Goal: Find specific page/section: Find specific page/section

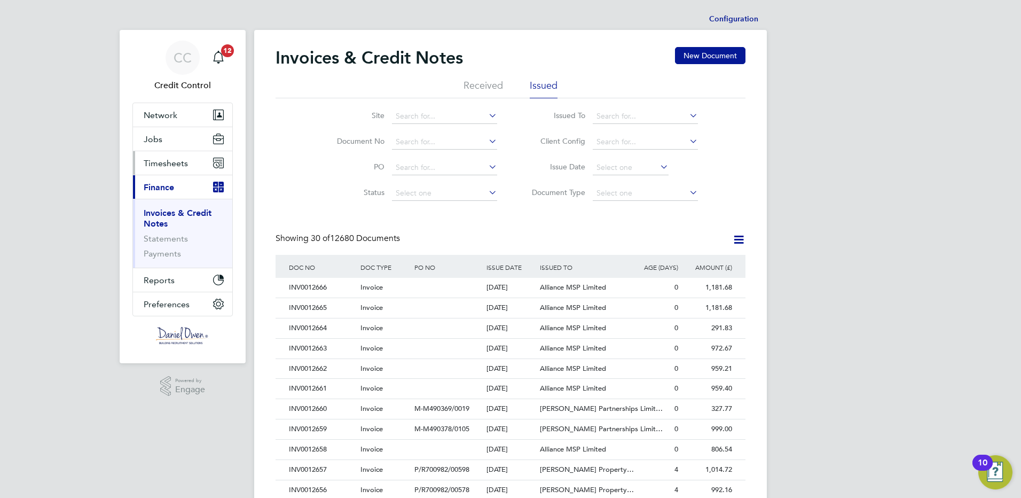
click at [151, 161] on span "Timesheets" at bounding box center [166, 163] width 44 height 10
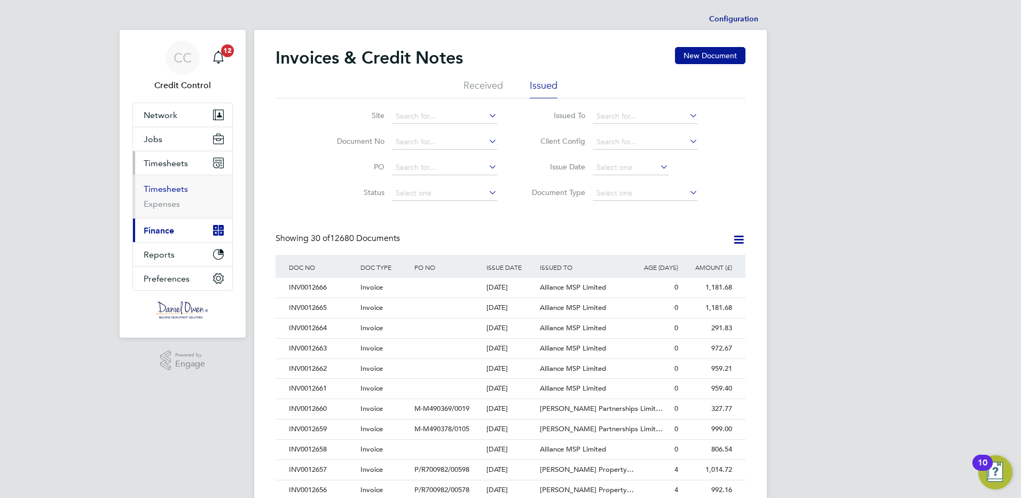
click at [156, 189] on link "Timesheets" at bounding box center [166, 189] width 44 height 10
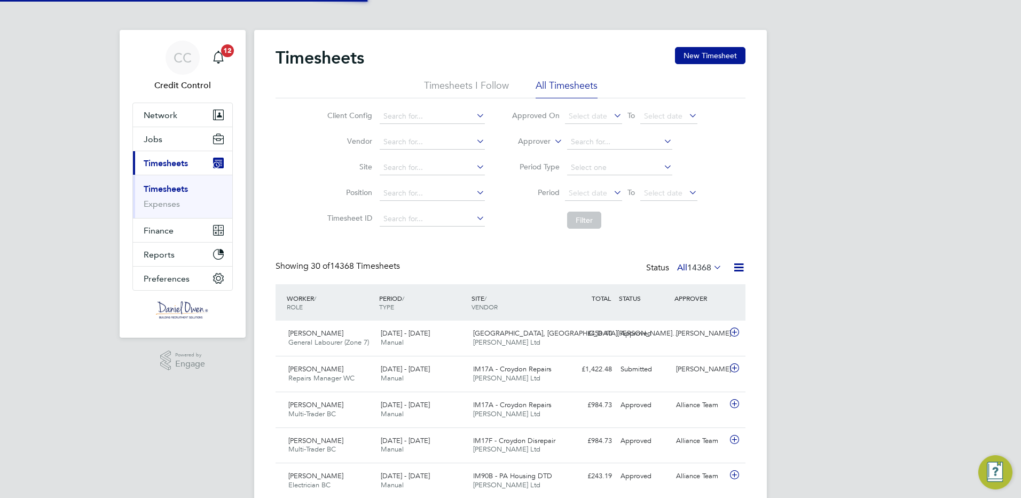
click at [532, 139] on label "Approver" at bounding box center [527, 141] width 48 height 11
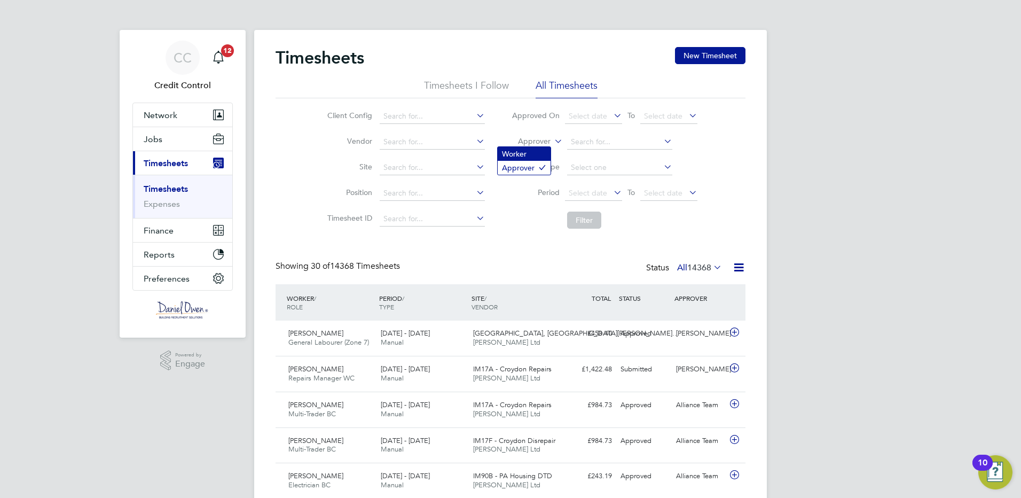
click at [530, 155] on li "Worker" at bounding box center [524, 154] width 53 height 14
click at [599, 144] on input at bounding box center [619, 142] width 105 height 15
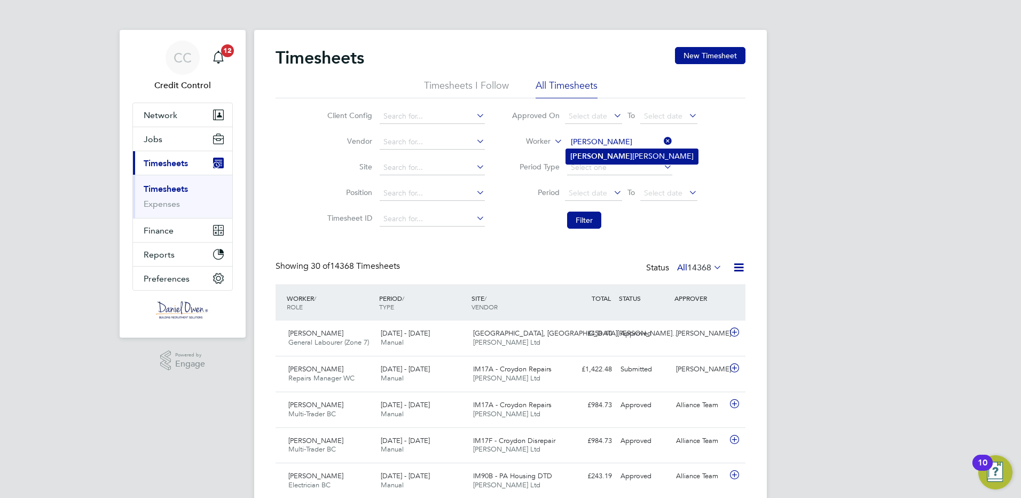
click at [595, 156] on li "[PERSON_NAME]" at bounding box center [632, 156] width 132 height 14
type input "[PERSON_NAME]"
click at [586, 218] on button "Filter" at bounding box center [584, 219] width 34 height 17
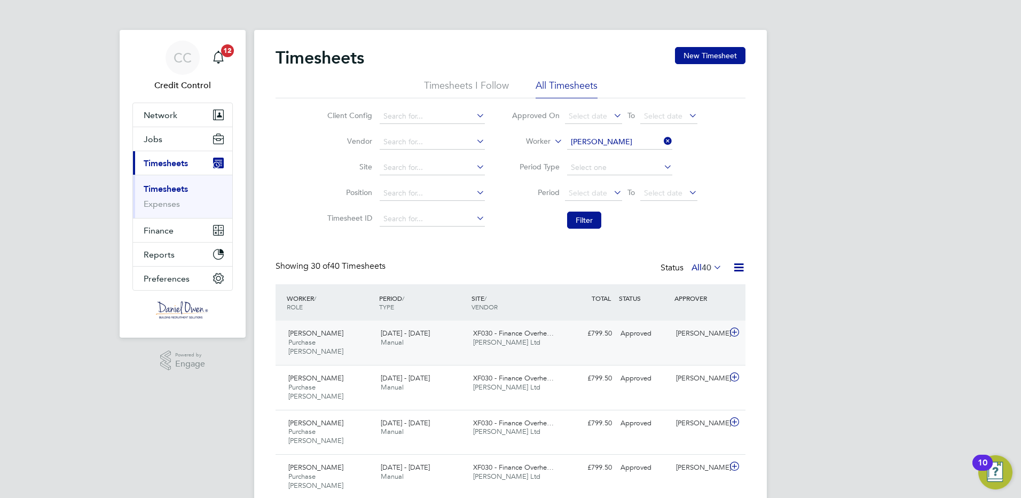
click at [733, 331] on icon at bounding box center [734, 332] width 13 height 9
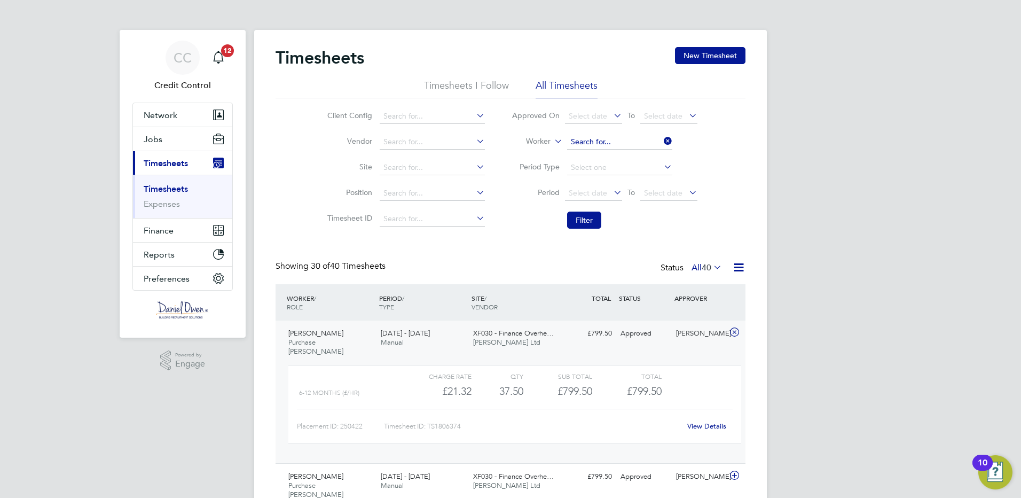
click at [654, 142] on input at bounding box center [619, 142] width 105 height 15
click at [636, 158] on li "[PERSON_NAME]" at bounding box center [619, 157] width 106 height 14
type input "[PERSON_NAME]"
click at [587, 221] on button "Filter" at bounding box center [584, 219] width 34 height 17
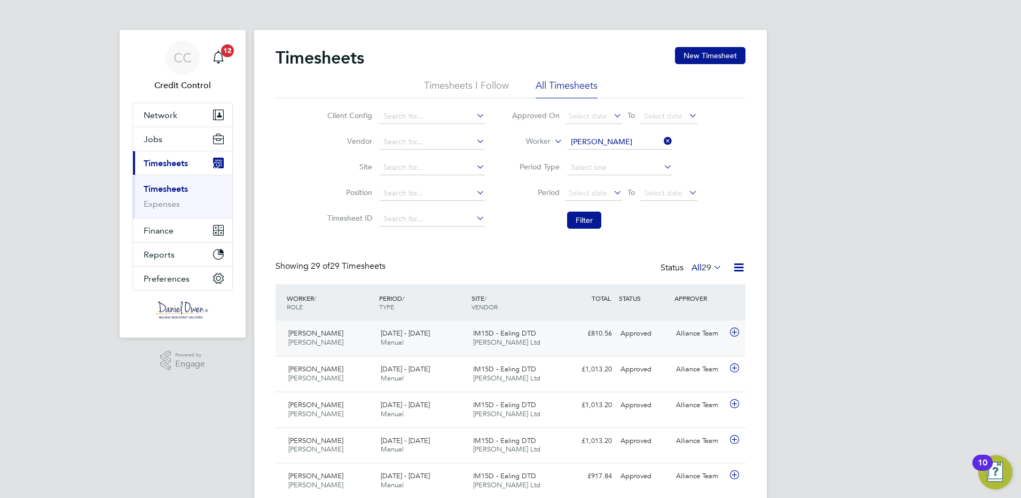
click at [730, 331] on icon at bounding box center [734, 332] width 13 height 9
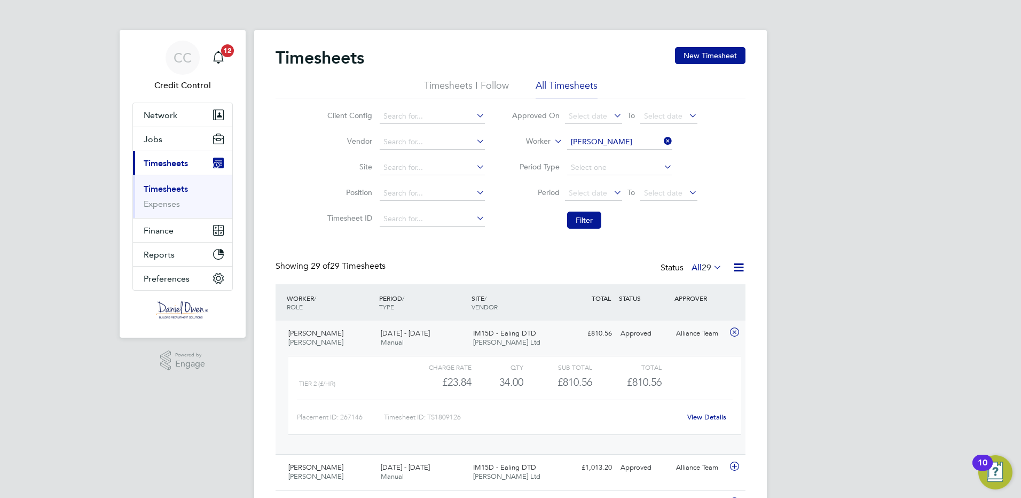
click at [660, 142] on input "[PERSON_NAME]" at bounding box center [619, 142] width 105 height 15
click at [627, 155] on li "[PERSON_NAME] an S immons" at bounding box center [620, 157] width 109 height 14
type input "[PERSON_NAME]"
click at [589, 222] on button "Filter" at bounding box center [584, 219] width 34 height 17
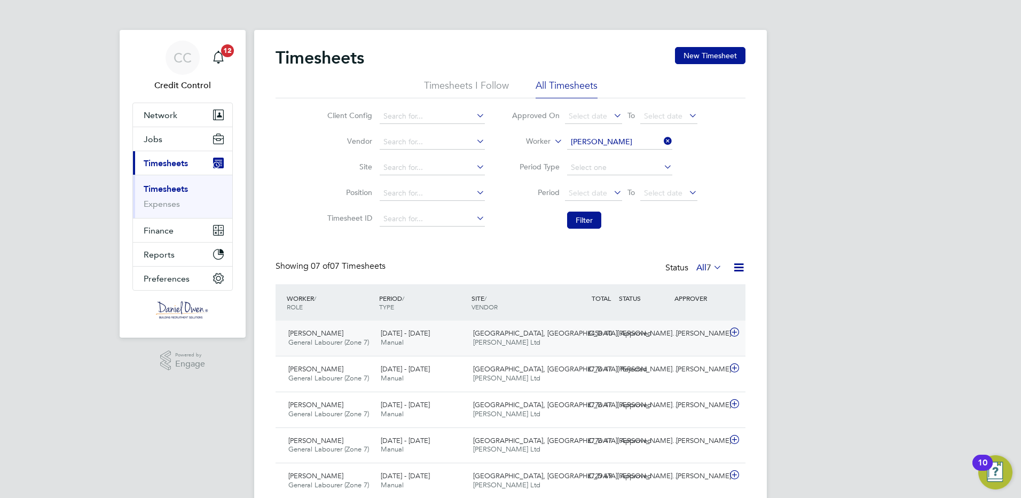
click at [734, 332] on icon at bounding box center [734, 332] width 13 height 9
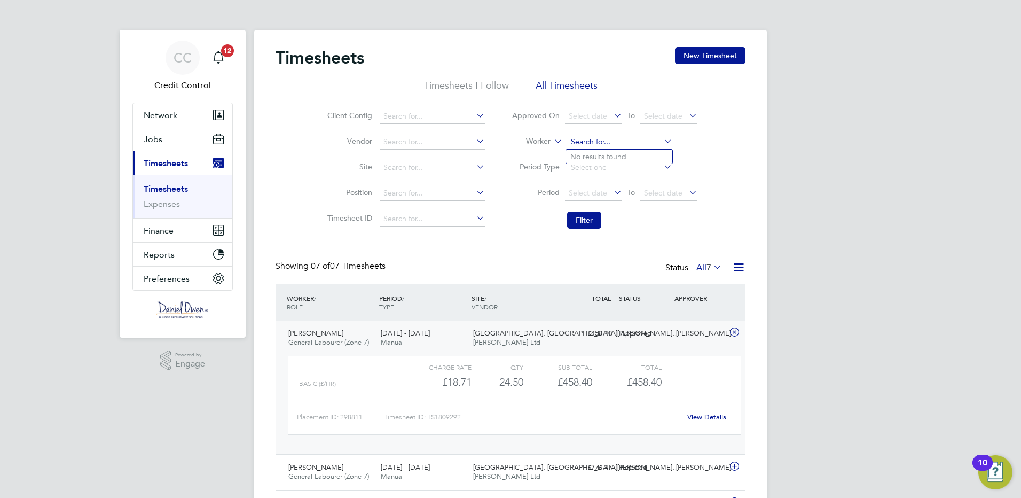
click at [629, 144] on input at bounding box center [619, 142] width 105 height 15
click at [605, 154] on b "Mort" at bounding box center [606, 156] width 17 height 9
type input "[PERSON_NAME]"
click at [584, 218] on button "Filter" at bounding box center [584, 219] width 34 height 17
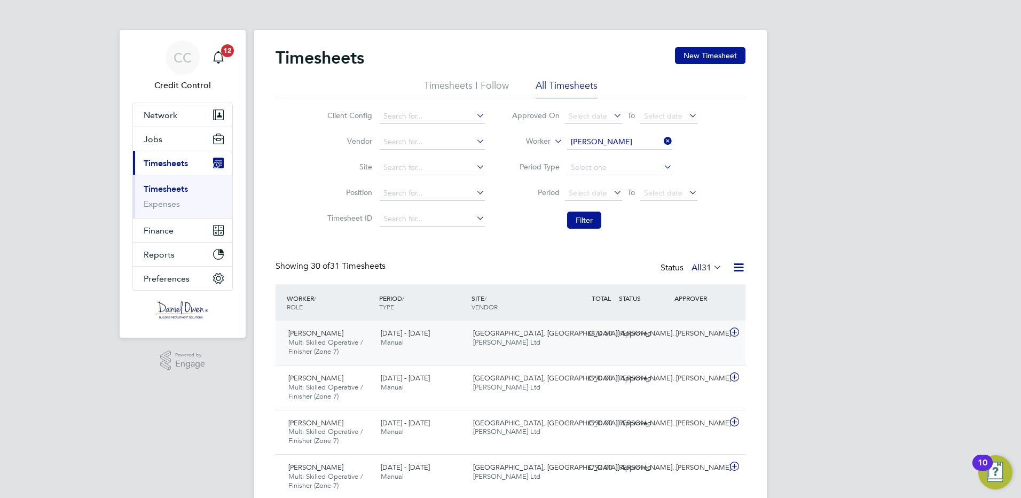
click at [731, 331] on icon at bounding box center [734, 332] width 13 height 9
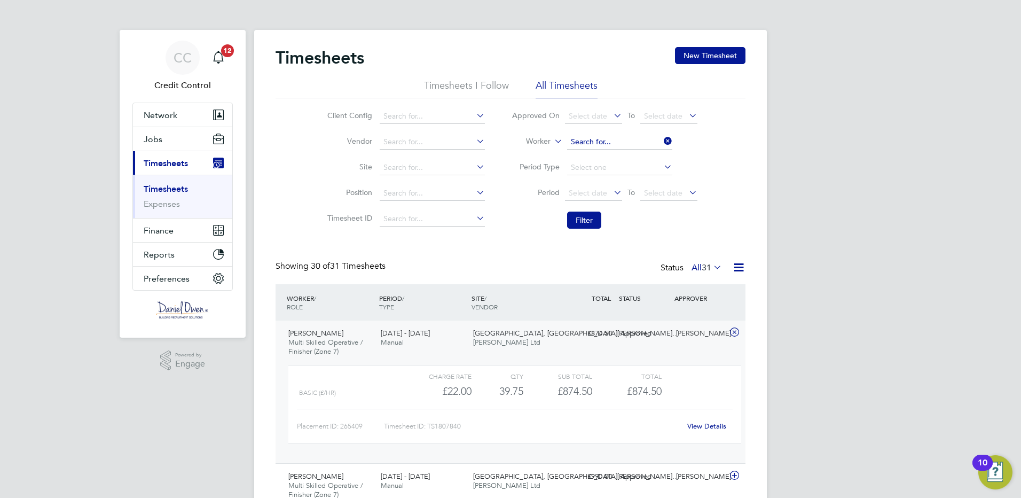
click at [634, 137] on input at bounding box center [619, 142] width 105 height 15
click at [621, 170] on li "Chr istopher Hi ston" at bounding box center [624, 171] width 117 height 14
type input "[PERSON_NAME]"
click at [585, 222] on button "Filter" at bounding box center [584, 219] width 34 height 17
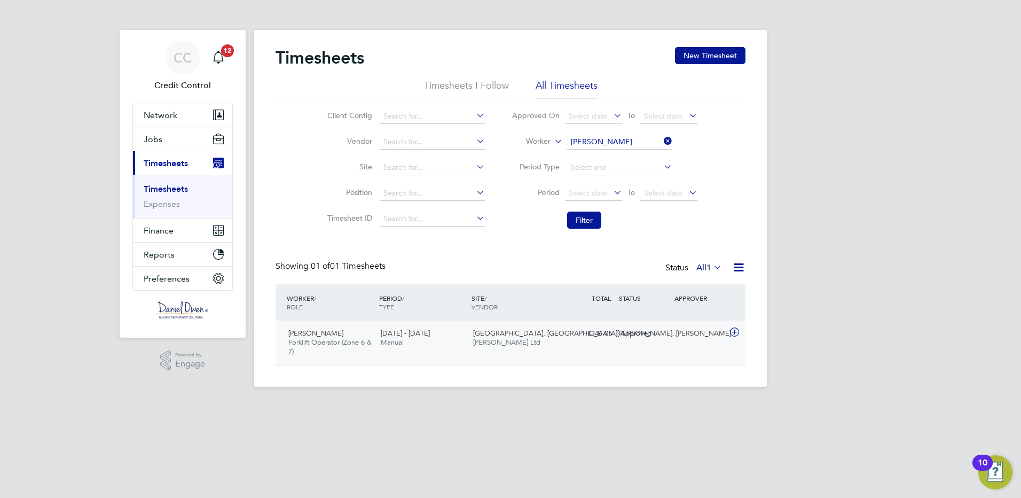
click at [733, 331] on icon at bounding box center [734, 332] width 13 height 9
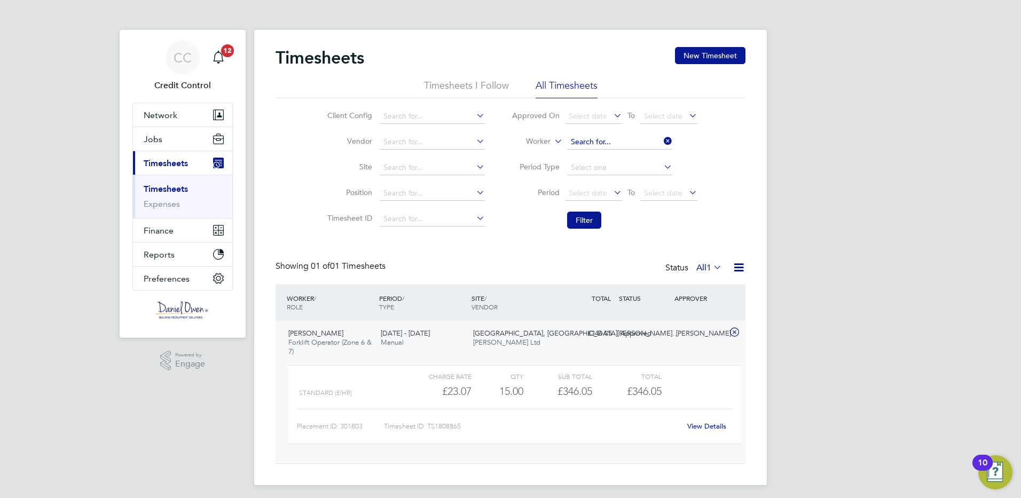
click at [638, 141] on input at bounding box center [619, 142] width 105 height 15
click at [609, 157] on b "[PERSON_NAME]" at bounding box center [625, 156] width 62 height 9
type input "[PERSON_NAME]"
click at [590, 221] on button "Filter" at bounding box center [584, 219] width 34 height 17
